Goal: Find specific page/section: Find specific page/section

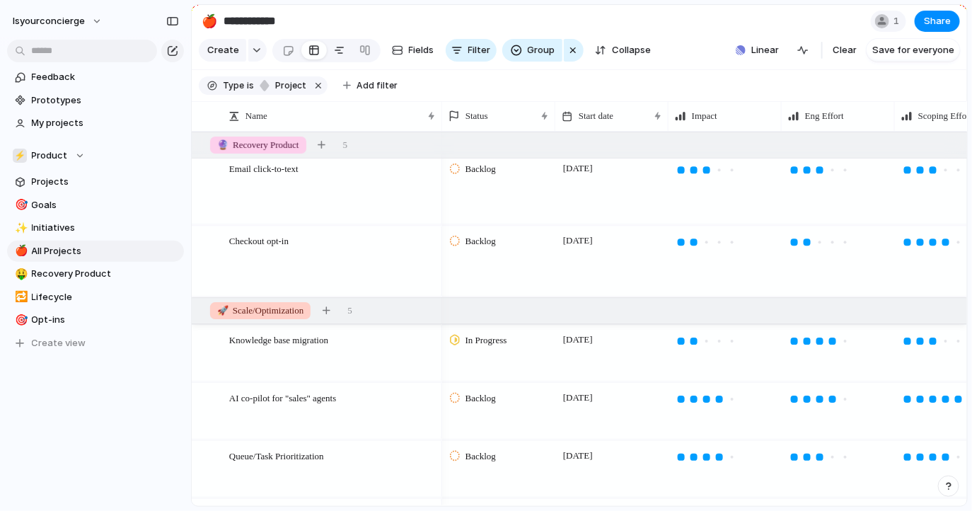
click at [334, 51] on div at bounding box center [339, 50] width 11 height 23
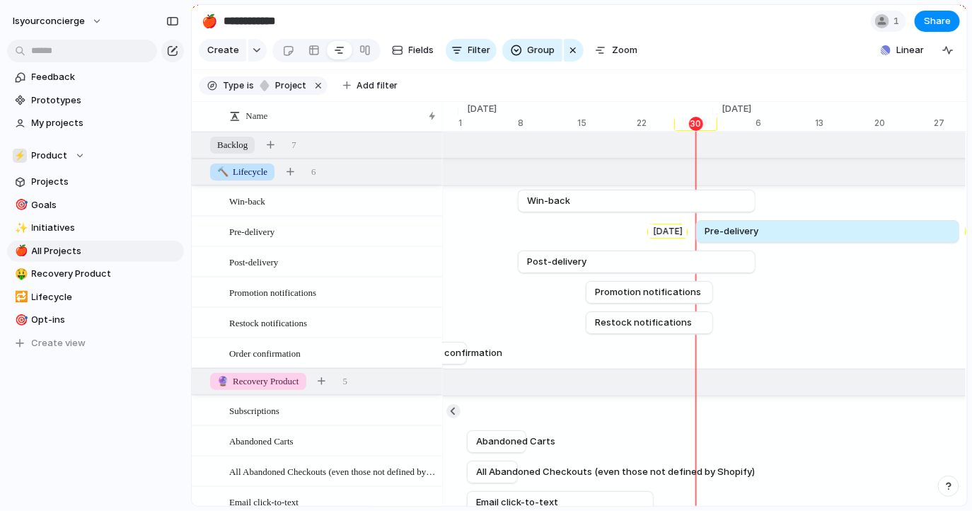
drag, startPoint x: 555, startPoint y: 235, endPoint x: 733, endPoint y: 219, distance: 178.2
click at [733, 219] on div "[DATE] Pre-delivery [DATE]" at bounding box center [585, 231] width 18855 height 30
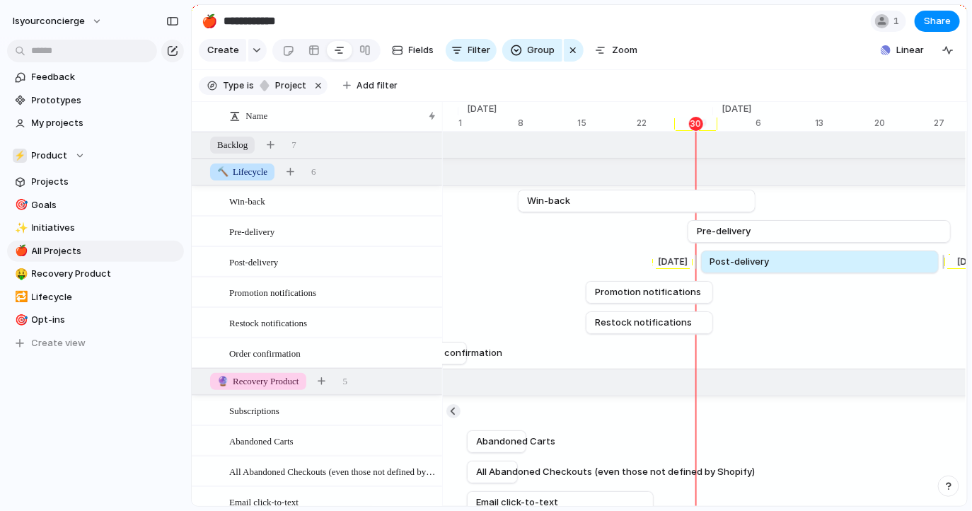
drag, startPoint x: 654, startPoint y: 264, endPoint x: 833, endPoint y: 260, distance: 179.0
click at [833, 260] on link "Post-delivery" at bounding box center [819, 261] width 219 height 21
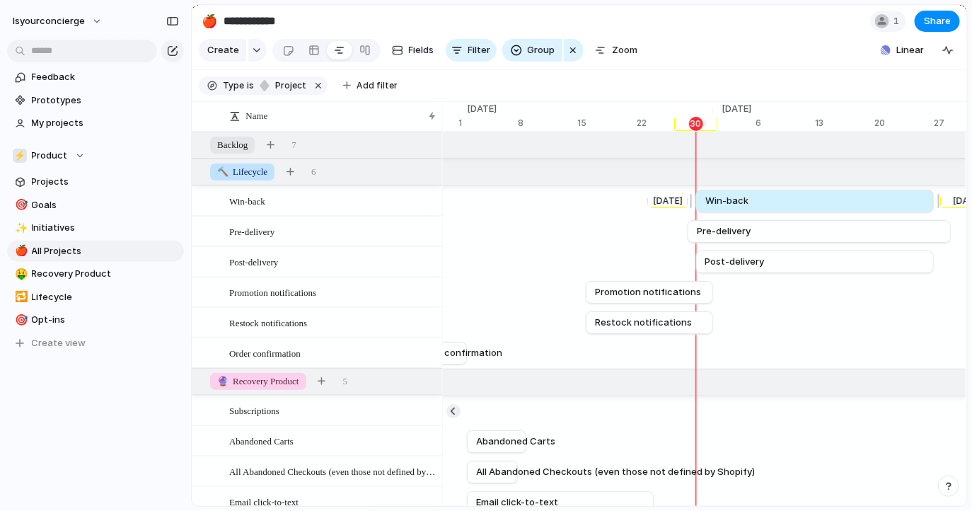
drag, startPoint x: 671, startPoint y: 206, endPoint x: 849, endPoint y: 208, distance: 178.2
click at [849, 208] on link "Win-back" at bounding box center [814, 200] width 219 height 21
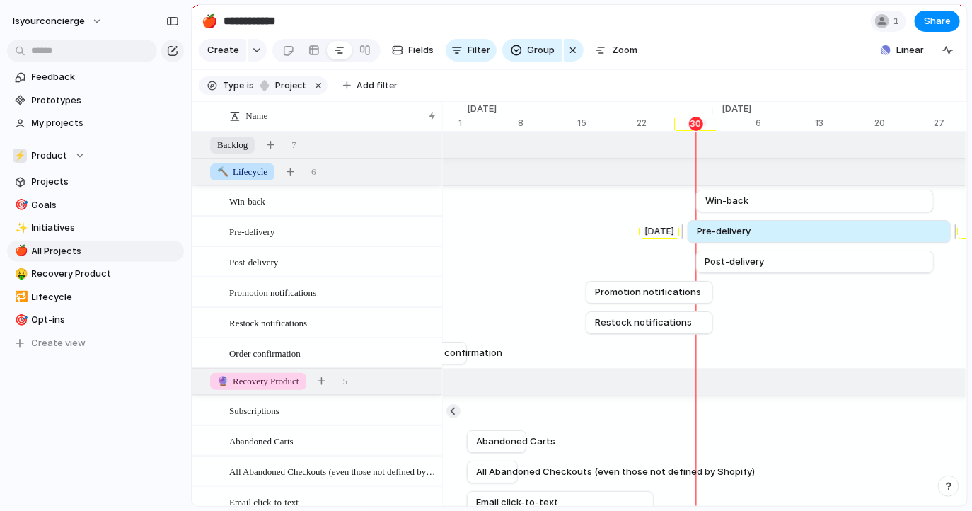
drag, startPoint x: 788, startPoint y: 225, endPoint x: 798, endPoint y: 225, distance: 9.9
click at [798, 225] on link "Pre-delivery" at bounding box center [819, 231] width 245 height 21
drag, startPoint x: 781, startPoint y: 231, endPoint x: 791, endPoint y: 231, distance: 9.9
click at [791, 231] on link "Pre-delivery" at bounding box center [828, 231] width 245 height 21
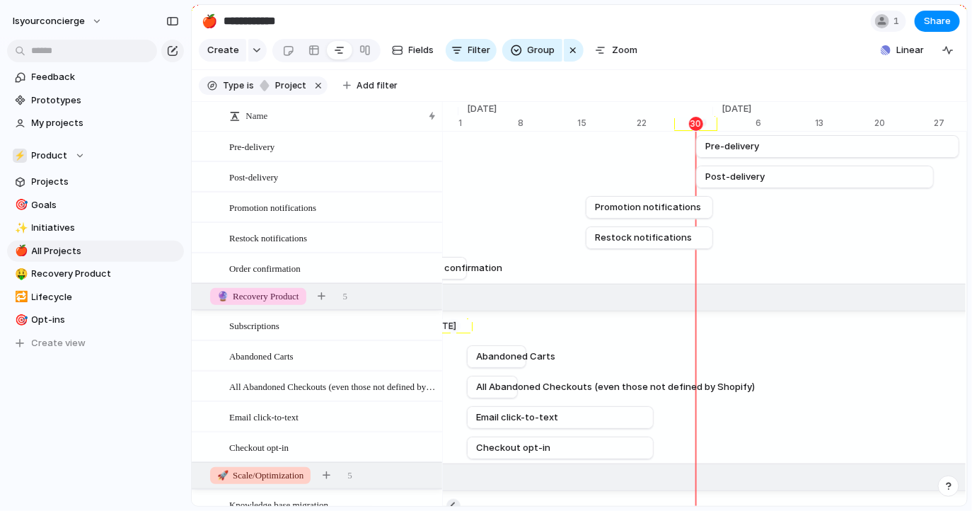
scroll to position [88, 0]
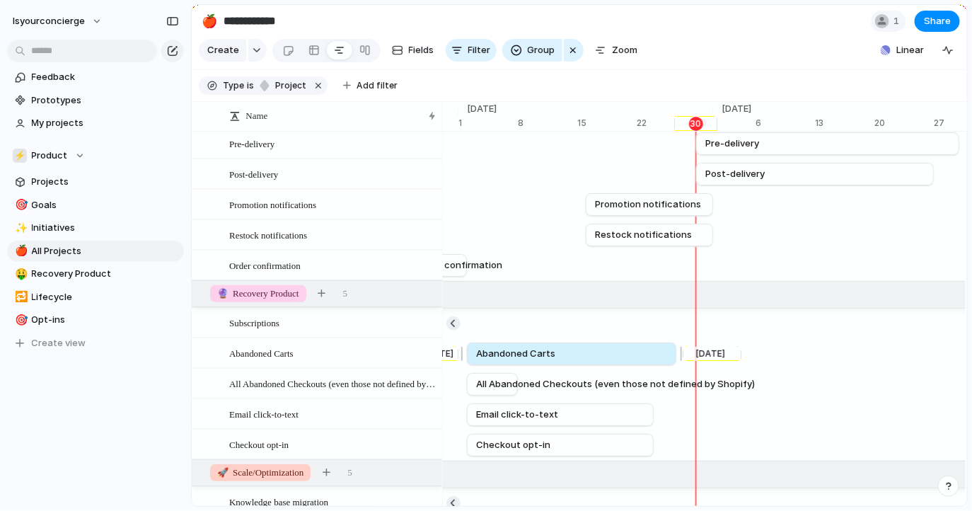
drag, startPoint x: 524, startPoint y: 351, endPoint x: 675, endPoint y: 349, distance: 150.6
click at [675, 349] on div at bounding box center [678, 353] width 17 height 23
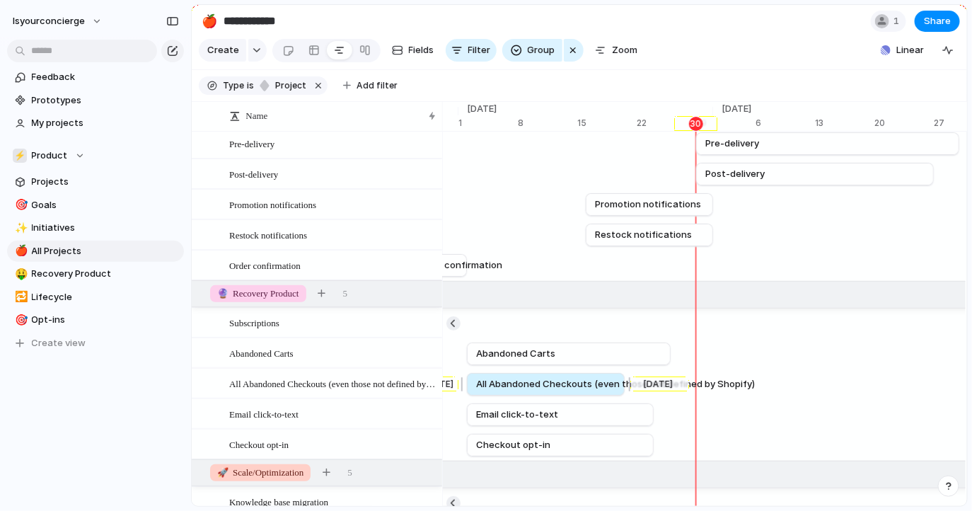
drag, startPoint x: 519, startPoint y: 383, endPoint x: 626, endPoint y: 379, distance: 106.9
click at [626, 379] on div at bounding box center [627, 384] width 17 height 23
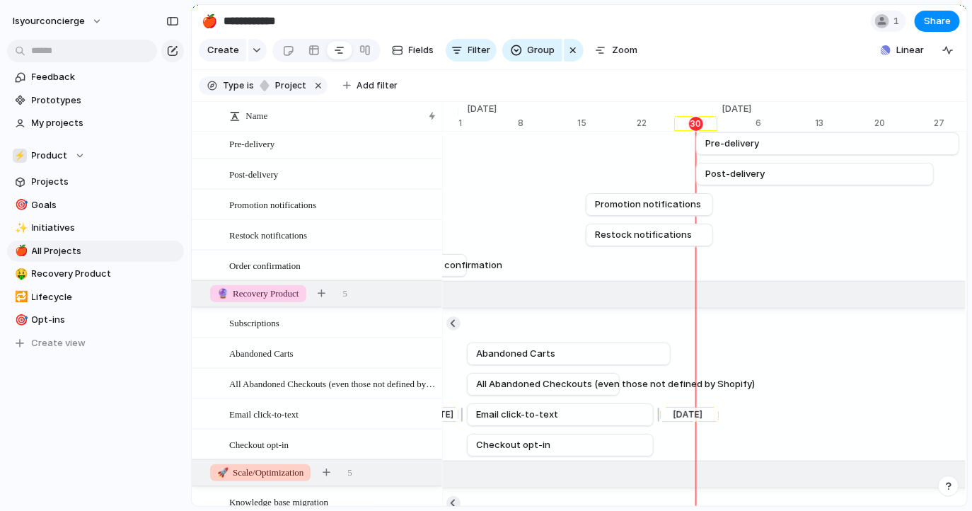
click at [619, 412] on link "Email click-to-text" at bounding box center [560, 414] width 168 height 21
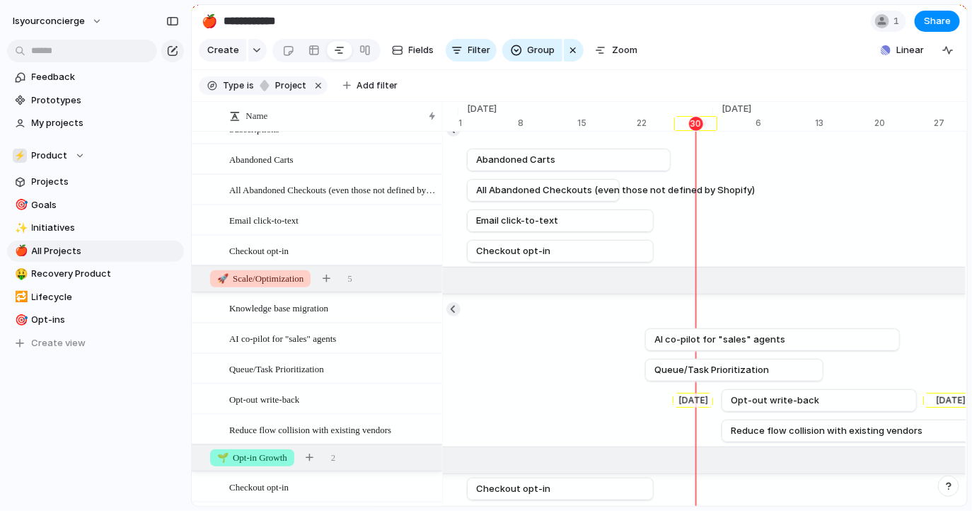
scroll to position [365, 0]
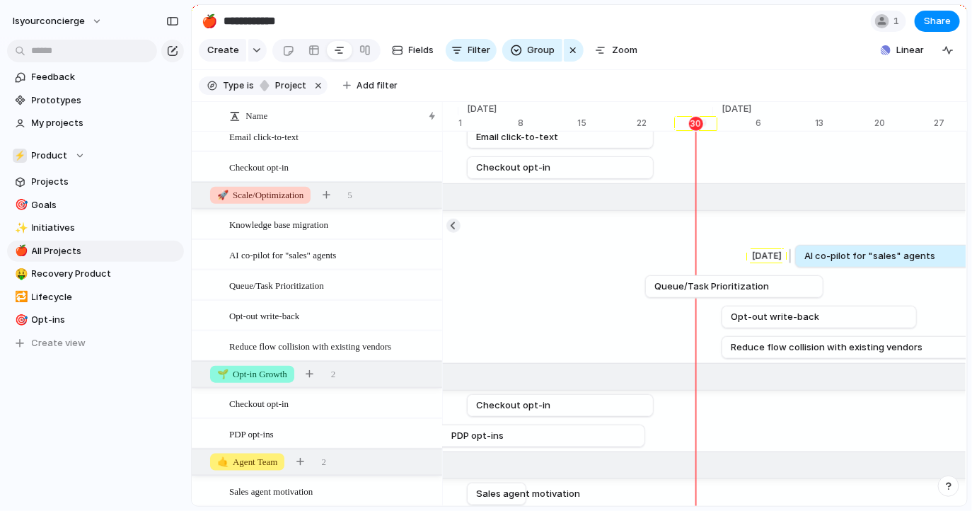
drag, startPoint x: 663, startPoint y: 255, endPoint x: 812, endPoint y: 257, distance: 149.2
click at [812, 257] on span "AI co-pilot for "sales" agents" at bounding box center [869, 256] width 131 height 14
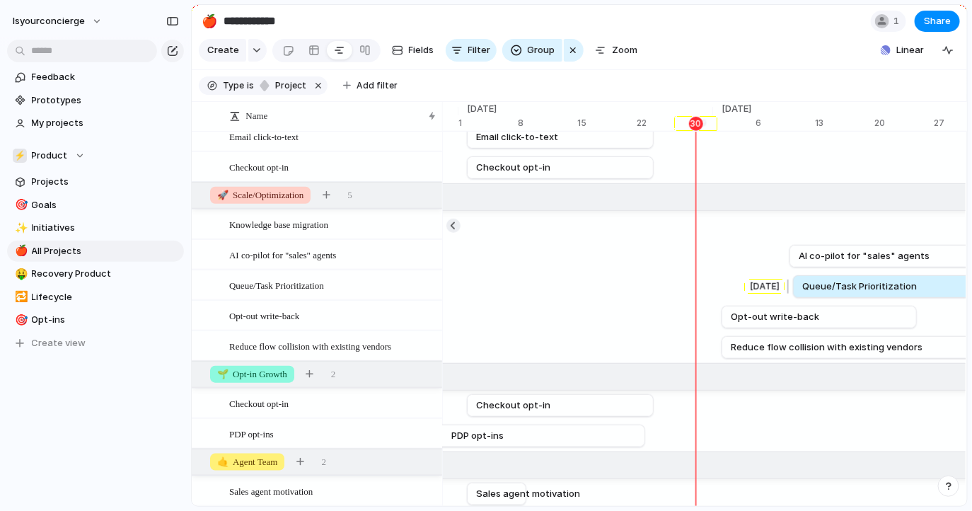
drag, startPoint x: 687, startPoint y: 283, endPoint x: 834, endPoint y: 281, distance: 147.8
click at [834, 281] on span "Queue/Task Prioritization" at bounding box center [859, 286] width 115 height 14
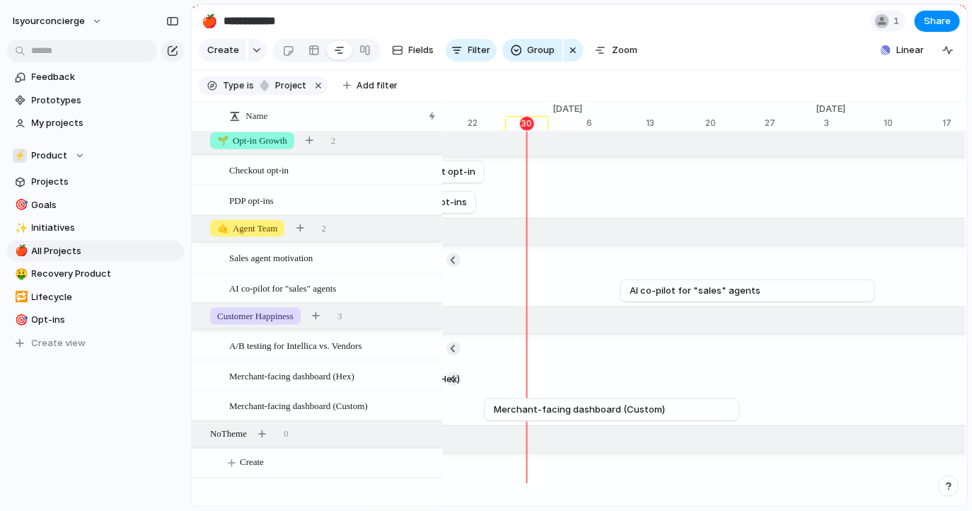
scroll to position [612, 0]
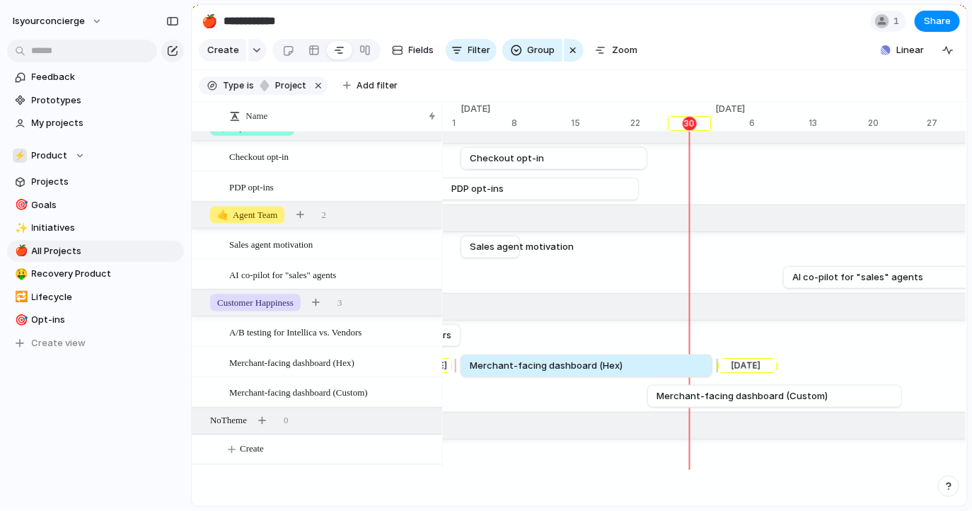
drag, startPoint x: 575, startPoint y: 362, endPoint x: 708, endPoint y: 362, distance: 132.9
click at [708, 362] on div at bounding box center [714, 365] width 17 height 23
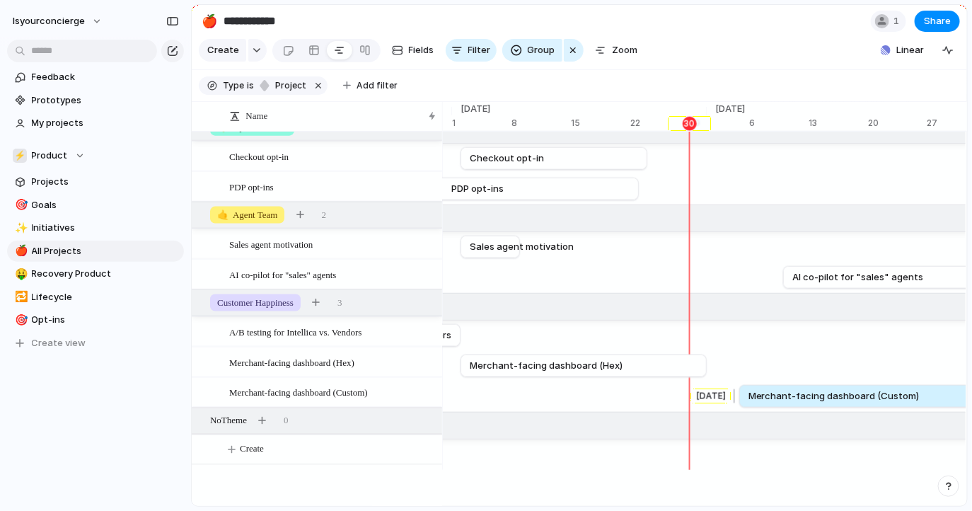
drag, startPoint x: 682, startPoint y: 388, endPoint x: 779, endPoint y: 387, distance: 97.6
click at [779, 389] on span "Merchant-facing dashboard (Custom)" at bounding box center [833, 396] width 171 height 14
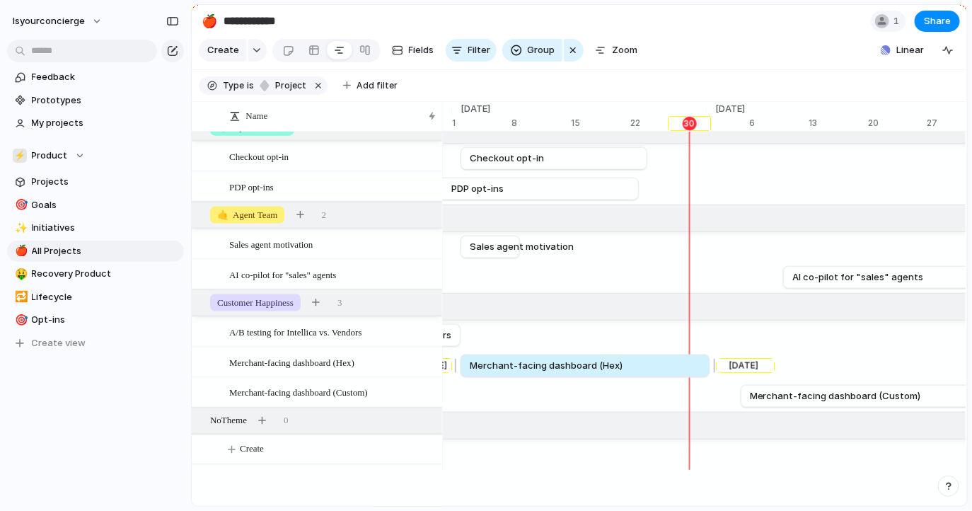
drag, startPoint x: 706, startPoint y: 359, endPoint x: 738, endPoint y: 359, distance: 31.1
click at [721, 359] on div at bounding box center [712, 365] width 17 height 23
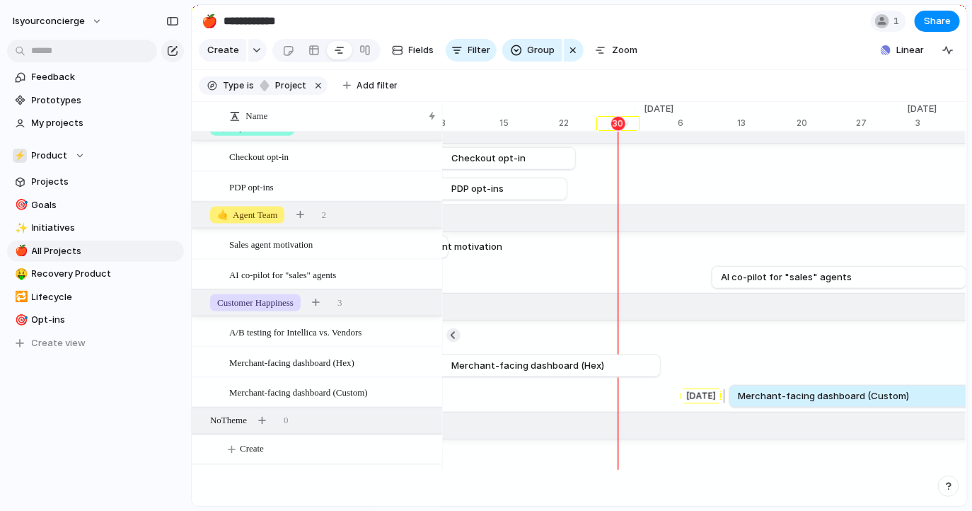
drag, startPoint x: 726, startPoint y: 390, endPoint x: 787, endPoint y: 388, distance: 60.8
click at [787, 389] on span "Merchant-facing dashboard (Custom)" at bounding box center [823, 396] width 171 height 14
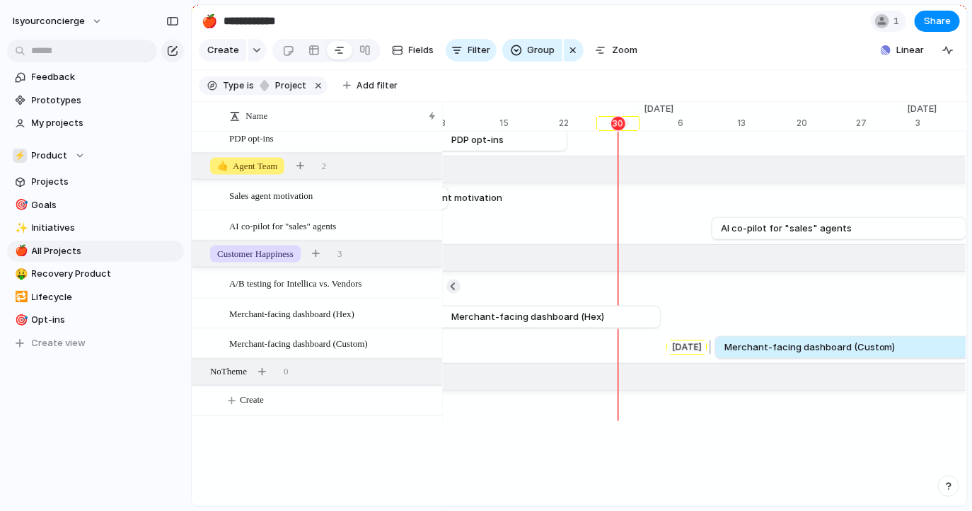
drag, startPoint x: 766, startPoint y: 344, endPoint x: 752, endPoint y: 344, distance: 14.1
click at [752, 344] on span "Merchant-facing dashboard (Custom)" at bounding box center [809, 347] width 171 height 14
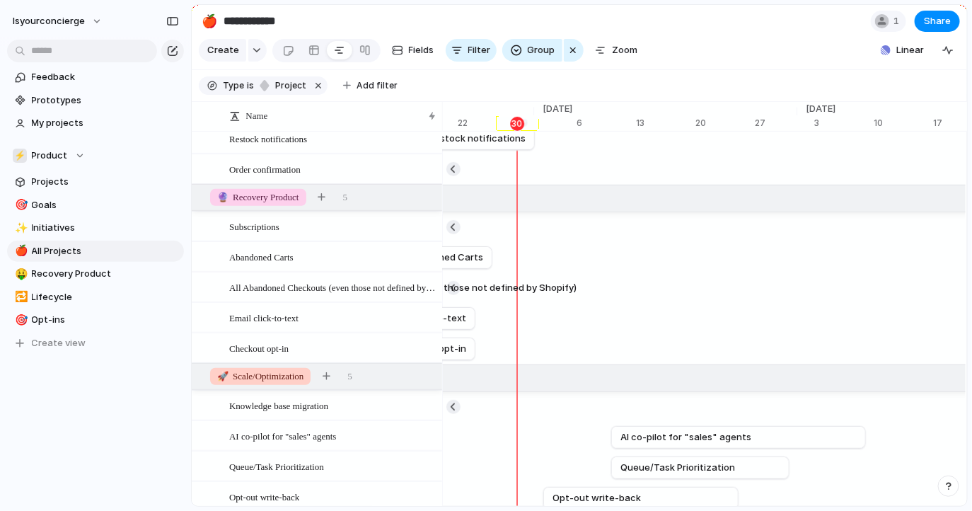
scroll to position [0, 0]
